Goal: Information Seeking & Learning: Compare options

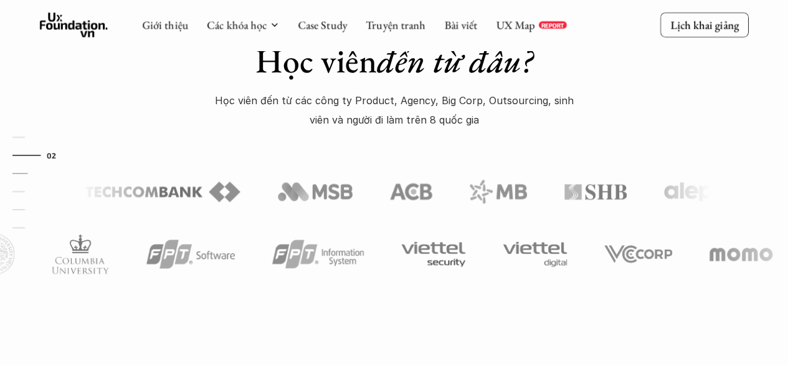
scroll to position [436, 0]
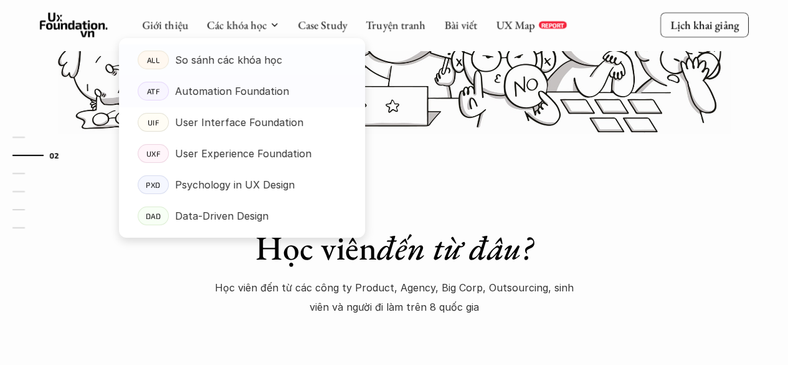
click at [237, 60] on p "So sánh các khóa học" at bounding box center [228, 59] width 107 height 19
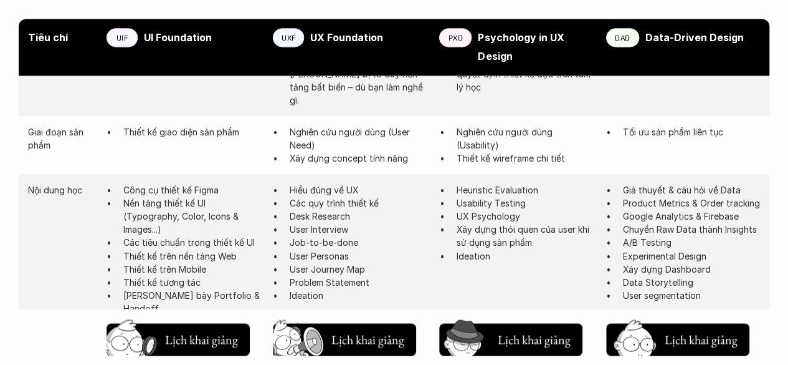
scroll to position [1059, 0]
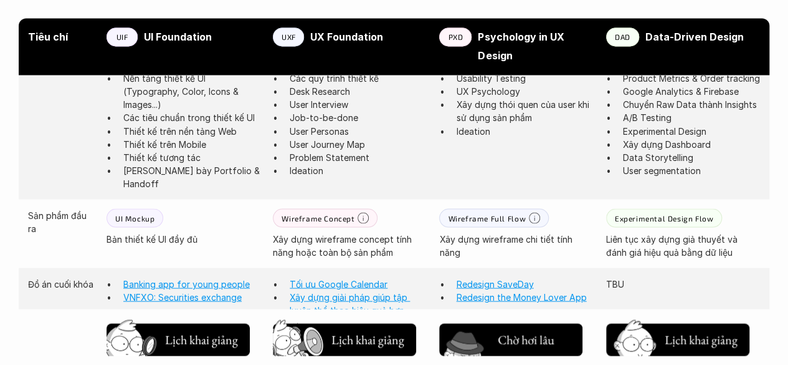
click at [540, 337] on h5 "Lịch khai giảng" at bounding box center [534, 336] width 73 height 17
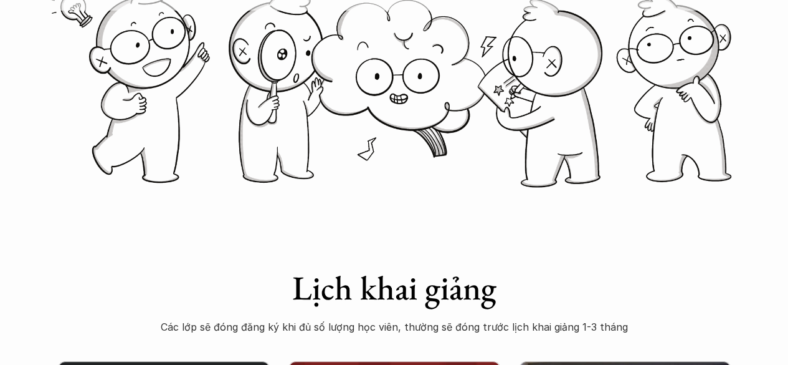
scroll to position [561, 0]
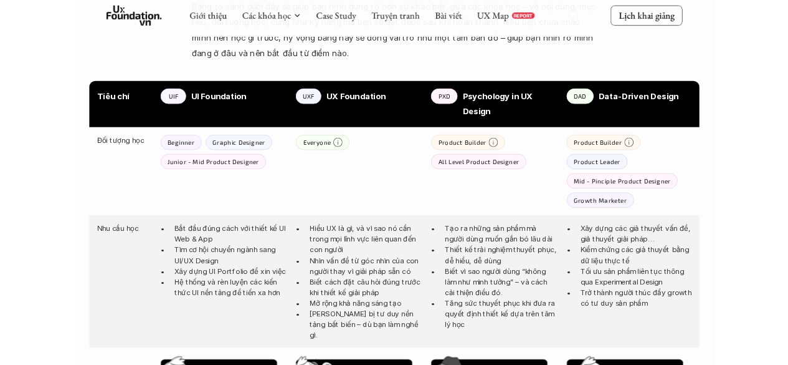
scroll to position [810, 0]
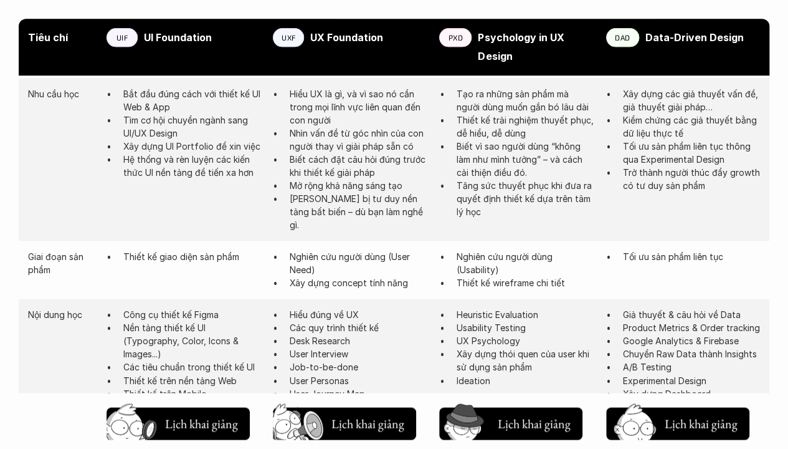
click at [442, 20] on div "Tiêu chí UIF UI Foundation UXF UX Foundation PXD Psychology in UX Design DAD Da…" at bounding box center [394, 47] width 751 height 57
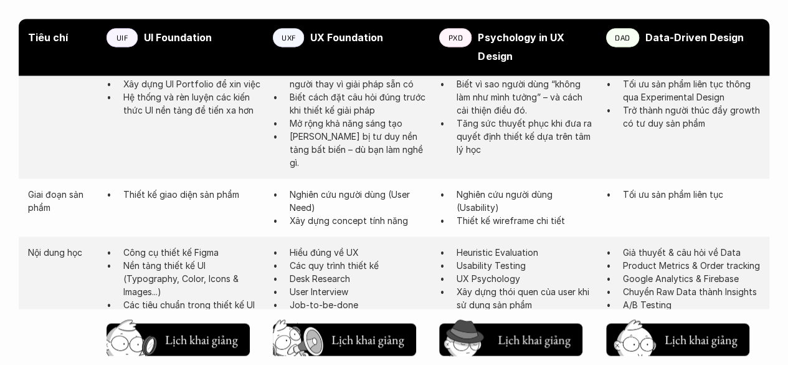
scroll to position [748, 0]
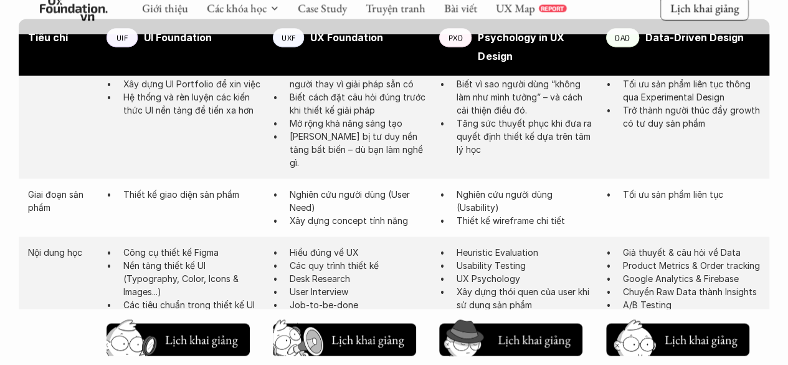
drag, startPoint x: 480, startPoint y: 180, endPoint x: 499, endPoint y: 206, distance: 31.7
click at [499, 206] on div "Tiêu chí UIF UI Foundation UXF UX Foundation PXD Psychology in UX Design DAD Da…" at bounding box center [394, 365] width 751 height 1030
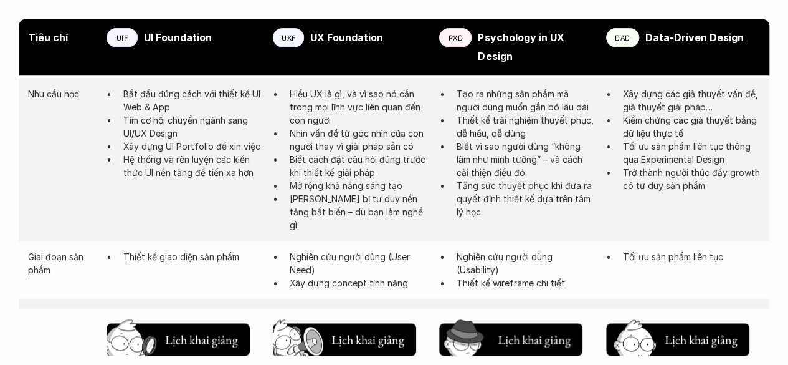
scroll to position [623, 0]
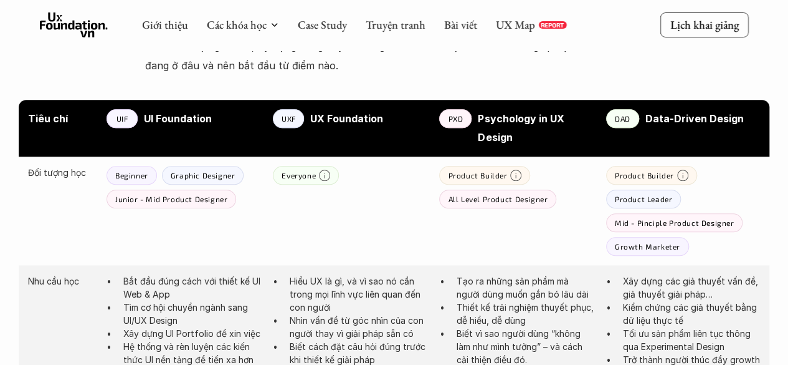
click at [496, 210] on div "Đối tượng học Beginner Graphic Designer Junior - Mid Product Designer Everyone …" at bounding box center [394, 210] width 751 height 108
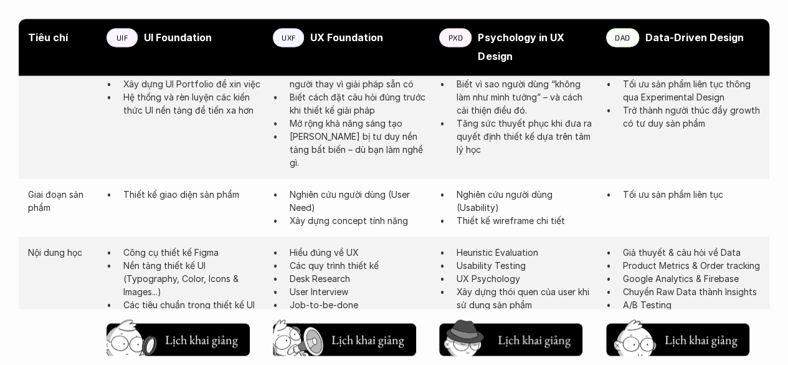
scroll to position [1059, 0]
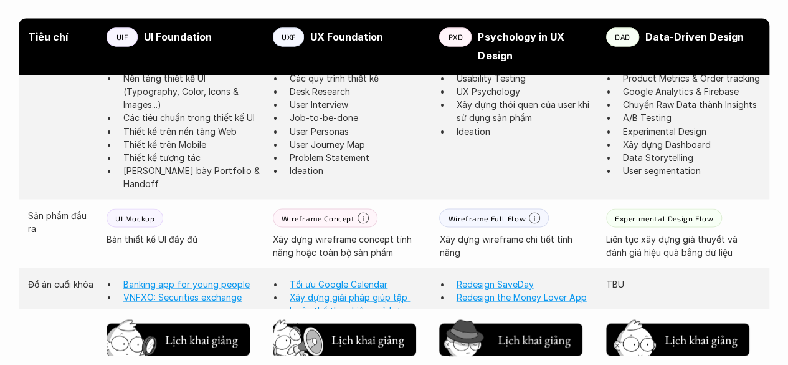
drag, startPoint x: 475, startPoint y: 115, endPoint x: 523, endPoint y: 128, distance: 50.3
click at [523, 128] on div "Tiêu chí UIF UI Foundation UXF UX Foundation PXD Psychology in UX Design DAD Da…" at bounding box center [394, 178] width 751 height 1030
copy div "Loremipsum do SI Ametco ADI Elit-Seddoe Tempor Inc utlab etd Magnaali Enimadm V…"
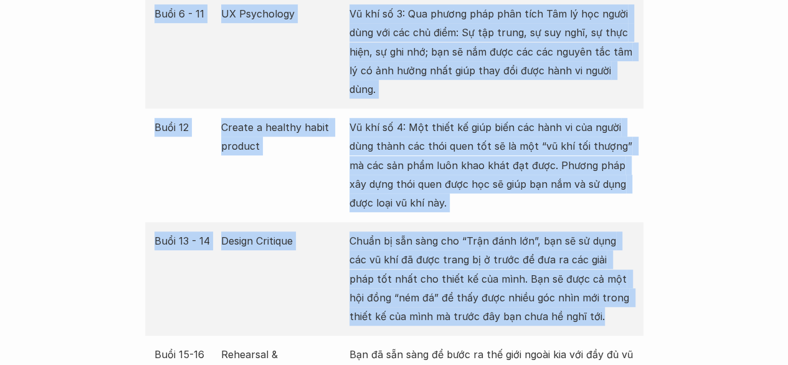
scroll to position [2832, 0]
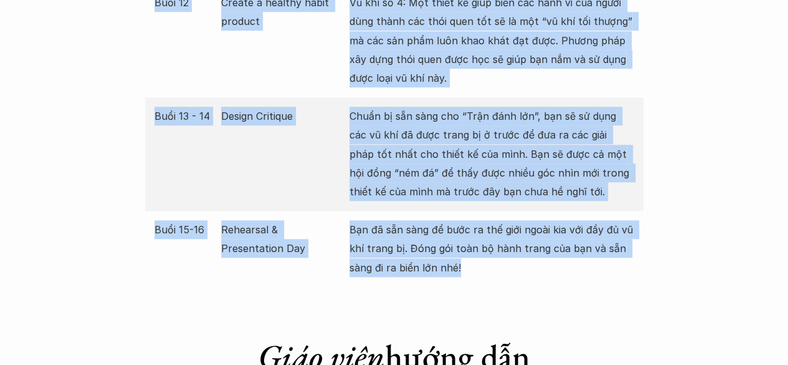
drag, startPoint x: 148, startPoint y: 162, endPoint x: 573, endPoint y: 247, distance: 433.5
copy div "Buổi 1 1st step to PXD Bạn - Một người làm sản phẩm cần phải biết những gì, chu…"
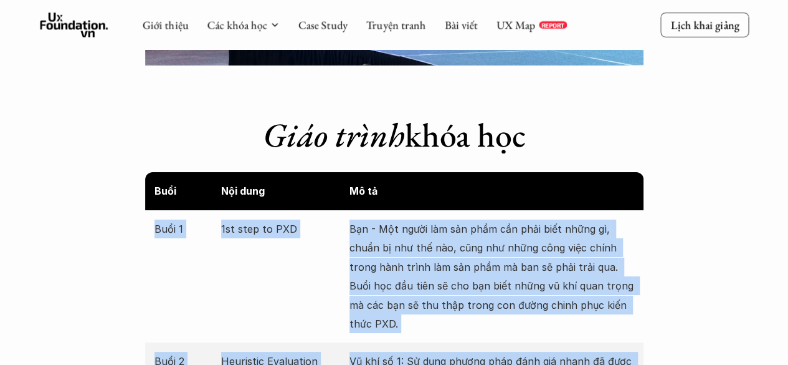
scroll to position [2146, 0]
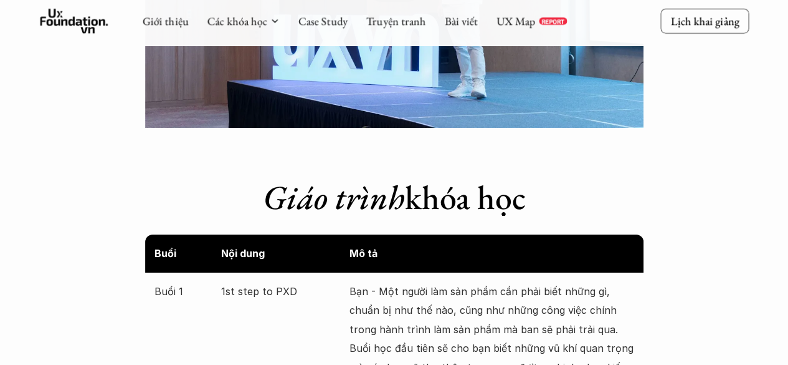
scroll to position [2395, 0]
